Goal: Complete application form: Complete application form

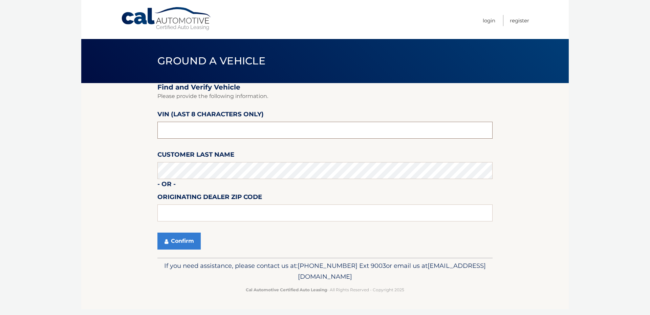
click at [201, 135] on input "text" at bounding box center [324, 130] width 335 height 17
type input "141612**"
click at [190, 210] on input "text" at bounding box center [324, 212] width 335 height 17
click at [108, 183] on section "Find and Verify Vehicle Please provide the following information. VIN (last 8 c…" at bounding box center [325, 170] width 488 height 174
click at [205, 215] on input "text" at bounding box center [324, 212] width 335 height 17
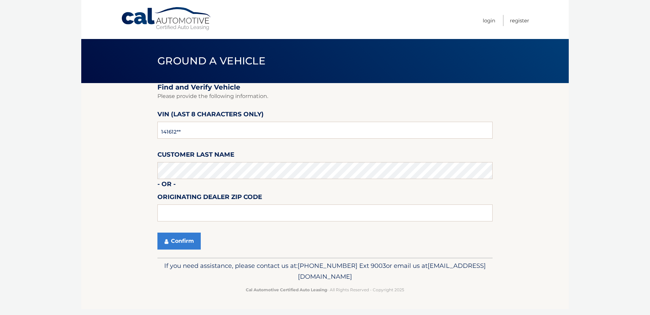
click at [126, 213] on section "Find and Verify Vehicle Please provide the following information. VIN (last 8 c…" at bounding box center [325, 170] width 488 height 174
click at [197, 216] on input "text" at bounding box center [324, 212] width 335 height 17
type input "08048"
click at [117, 207] on section "Find and Verify Vehicle Please provide the following information. VIN (last 8 c…" at bounding box center [325, 170] width 488 height 174
click at [187, 240] on button "Confirm" at bounding box center [178, 240] width 43 height 17
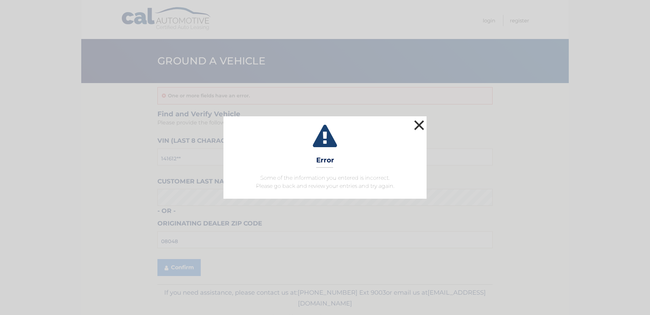
click at [421, 123] on button "×" at bounding box center [419, 125] width 14 height 14
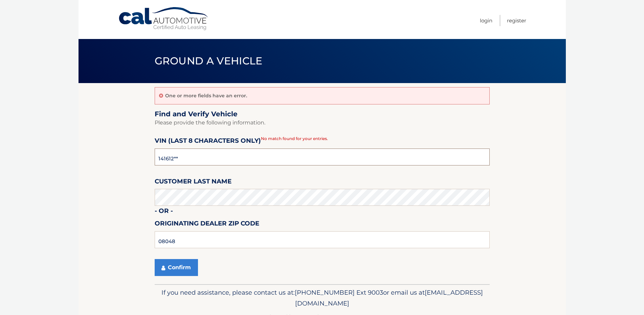
drag, startPoint x: 184, startPoint y: 158, endPoint x: 139, endPoint y: 159, distance: 45.0
click at [139, 159] on section "One or more fields have an error. Find and Verify Vehicle Please provide the fo…" at bounding box center [323, 183] width 488 height 201
type input "NC141612"
click at [160, 161] on input "NC141612" at bounding box center [322, 156] width 335 height 17
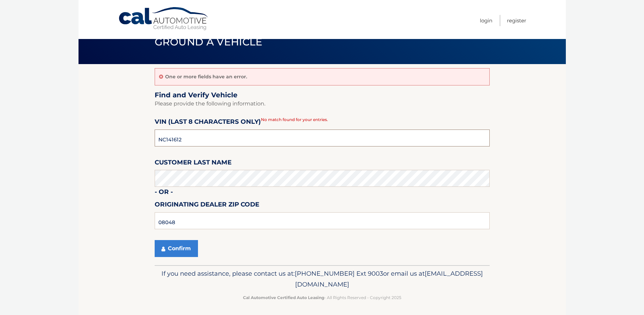
scroll to position [21, 0]
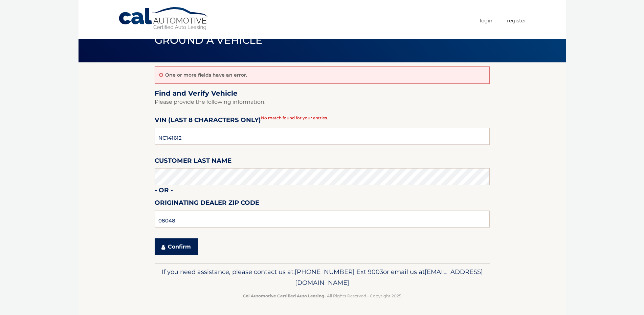
click at [184, 247] on button "Confirm" at bounding box center [176, 246] width 43 height 17
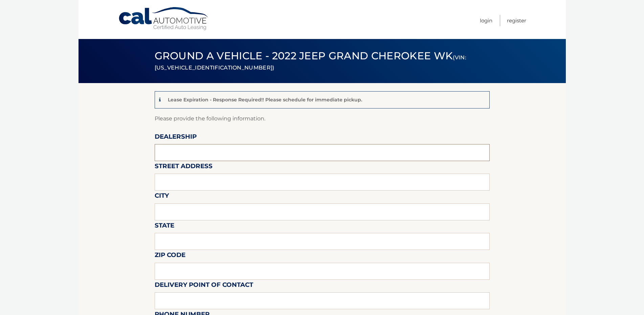
click at [213, 155] on input "text" at bounding box center [322, 152] width 335 height 17
type input "[PERSON_NAME] INC"
click at [197, 182] on input "text" at bounding box center [322, 181] width 335 height 17
type input "1624 RT 38"
type input "LUMBERTON"
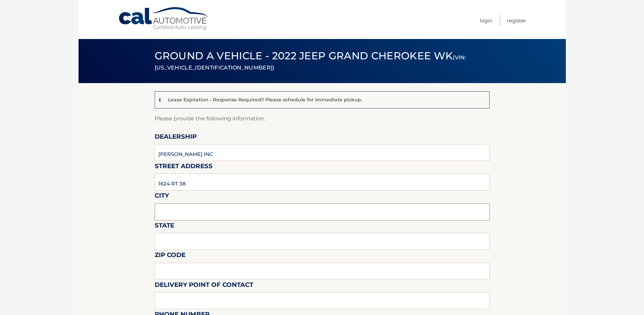
type input "NJ"
type input "08048"
type input "Saul Goldstein"
type input "16092673400"
type input "LUCASDODGE2@AOL.COM"
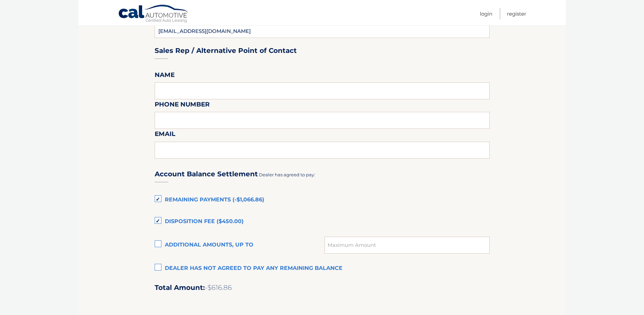
scroll to position [330, 0]
click at [161, 267] on label "Dealer has not agreed to pay any remaining balance" at bounding box center [322, 268] width 335 height 14
click at [0, 0] on input "Dealer has not agreed to pay any remaining balance" at bounding box center [0, 0] width 0 height 0
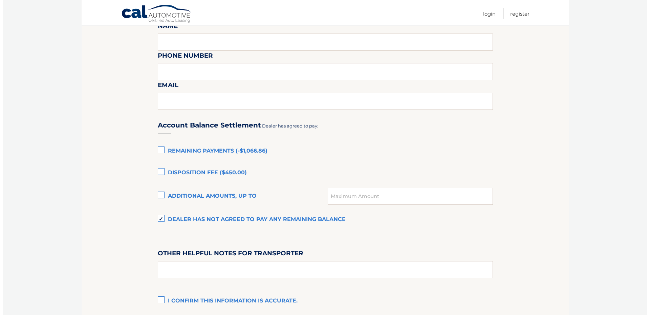
scroll to position [425, 0]
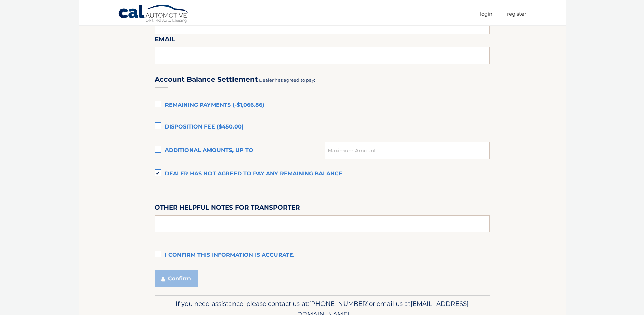
click at [160, 253] on label "I confirm this information is accurate." at bounding box center [322, 255] width 335 height 14
click at [0, 0] on input "I confirm this information is accurate." at bounding box center [0, 0] width 0 height 0
click at [176, 280] on button "Confirm" at bounding box center [176, 278] width 43 height 17
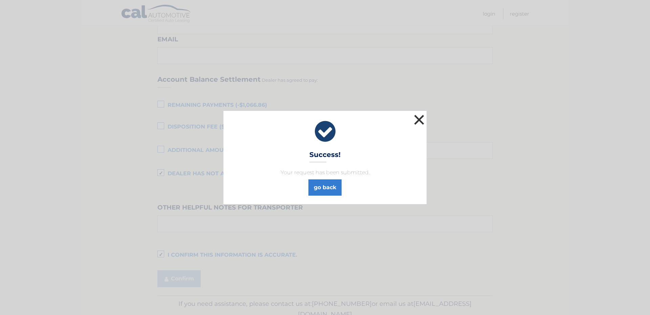
click at [418, 122] on button "×" at bounding box center [419, 120] width 14 height 14
